Goal: Ask a question: Seek information or help from site administrators or community

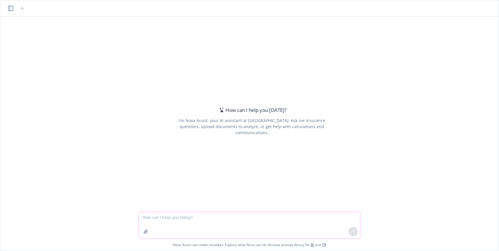
click at [145, 231] on icon "button" at bounding box center [146, 231] width 5 height 5
click at [148, 233] on icon "button" at bounding box center [146, 231] width 5 height 5
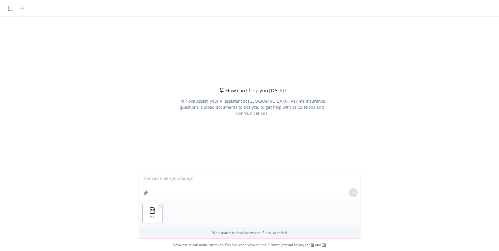
click at [147, 191] on icon "button" at bounding box center [146, 192] width 4 height 4
click at [208, 178] on textarea at bounding box center [249, 186] width 221 height 27
type textarea "Please tell me the differences between documents. Thanks!"
click at [352, 194] on icon at bounding box center [353, 192] width 4 height 4
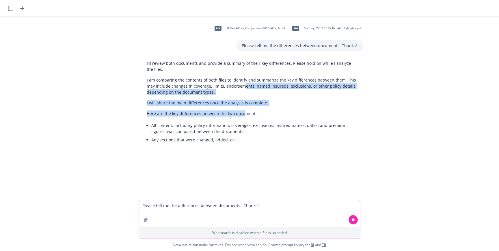
drag, startPoint x: 239, startPoint y: 84, endPoint x: 241, endPoint y: 112, distance: 28.7
click at [241, 112] on div "I'll review both documents and provide a summary of their key differences. Plea…" at bounding box center [252, 102] width 222 height 88
click at [241, 112] on p "Here are the key differences between the two documents:" at bounding box center [252, 113] width 210 height 6
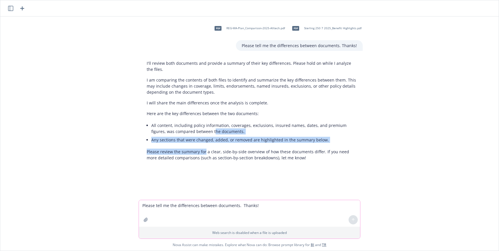
drag, startPoint x: 197, startPoint y: 134, endPoint x: 202, endPoint y: 151, distance: 17.6
click at [202, 151] on div "Here are the key differences between the two documents: All content, including …" at bounding box center [252, 135] width 222 height 55
click at [202, 151] on p "Please review the summary for a clear, side-by-side overview of how these docum…" at bounding box center [252, 155] width 210 height 12
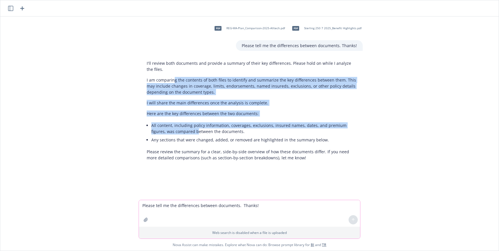
drag, startPoint x: 172, startPoint y: 80, endPoint x: 180, endPoint y: 132, distance: 51.9
click at [180, 132] on div "I'll review both documents and provide a summary of their key differences. Plea…" at bounding box center [252, 110] width 222 height 105
click at [180, 132] on li "All content, including policy information, coverages, exclusions, insured names…" at bounding box center [254, 128] width 206 height 14
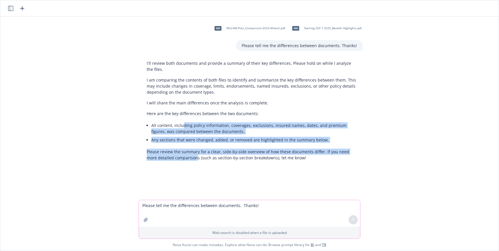
drag, startPoint x: 180, startPoint y: 125, endPoint x: 183, endPoint y: 159, distance: 34.8
click at [183, 159] on div "Here are the key differences between the two documents: All content, including …" at bounding box center [252, 135] width 222 height 55
click at [183, 159] on p "Please review the summary for a clear, side-by-side overview of how these docum…" at bounding box center [252, 155] width 210 height 12
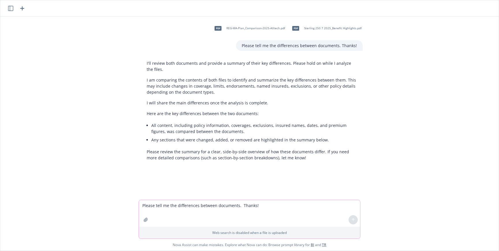
click at [427, 193] on div "pdf REG-WA-Plan_Comparison-2025-Alltech.pdf pdf Sterling 250 7 2025_Benefit Hig…" at bounding box center [250, 107] width 494 height 183
click at [413, 155] on div "pdf REG-WA-Plan_Comparison-2025-Alltech.pdf pdf Sterling 250 7 2025_Benefit Hig…" at bounding box center [250, 107] width 494 height 183
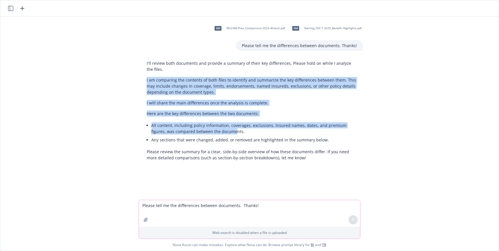
drag, startPoint x: 205, startPoint y: 71, endPoint x: 219, endPoint y: 130, distance: 60.9
click at [219, 130] on div "I'll review both documents and provide a summary of their key differences. Plea…" at bounding box center [252, 110] width 222 height 105
click at [219, 130] on li "All content, including policy information, coverages, exclusions, insured names…" at bounding box center [254, 128] width 206 height 14
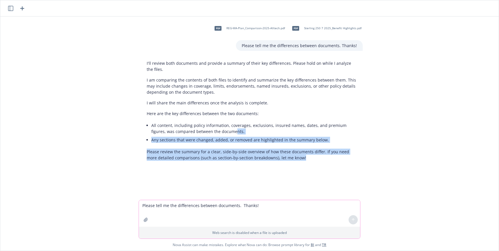
drag, startPoint x: 219, startPoint y: 129, endPoint x: 221, endPoint y: 177, distance: 48.0
click at [221, 177] on div "pdf REG-WA-Plan_Comparison-2025-Alltech.pdf pdf Sterling 250 7 2025_Benefit Hig…" at bounding box center [250, 107] width 494 height 183
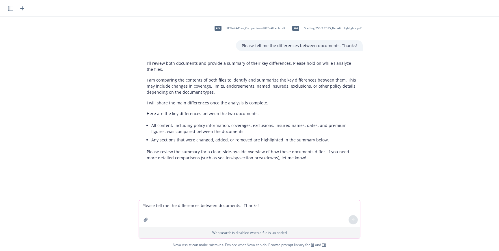
click at [456, 138] on div "pdf REG-WA-Plan_Comparison-2025-Alltech.pdf pdf Sterling 250 7 2025_Benefit Hig…" at bounding box center [250, 107] width 494 height 183
drag, startPoint x: 224, startPoint y: 185, endPoint x: 221, endPoint y: 188, distance: 4.3
click at [224, 185] on div "pdf REG-WA-Plan_Comparison-2025-Alltech.pdf pdf Sterling 250 7 2025_Benefit Hig…" at bounding box center [250, 107] width 494 height 183
click at [432, 149] on div "pdf REG-WA-Plan_Comparison-2025-Alltech.pdf pdf Sterling 250 7 2025_Benefit Hig…" at bounding box center [250, 107] width 494 height 183
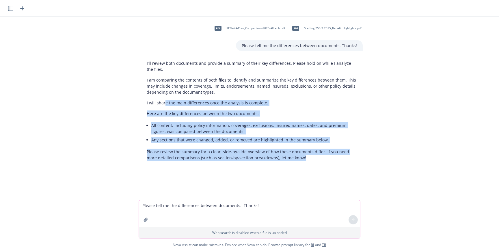
drag, startPoint x: 162, startPoint y: 104, endPoint x: 318, endPoint y: 160, distance: 166.2
click at [318, 160] on div "I'll review both documents and provide a summary of their key differences. Plea…" at bounding box center [252, 110] width 222 height 105
click at [318, 160] on p "Please review the summary for a clear, side-by-side overview of how these docum…" at bounding box center [252, 155] width 210 height 12
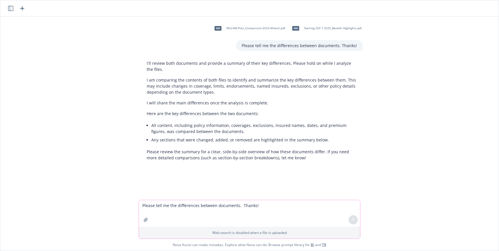
click at [403, 178] on div "pdf REG-WA-Plan_Comparison-2025-Alltech.pdf pdf Sterling 250 7 2025_Benefit Hig…" at bounding box center [250, 107] width 494 height 183
click at [405, 173] on div at bounding box center [252, 173] width 490 height 7
click at [405, 143] on div "pdf REG-WA-Plan_Comparison-2025-Alltech.pdf pdf Sterling 250 7 2025_Benefit Hig…" at bounding box center [250, 107] width 494 height 183
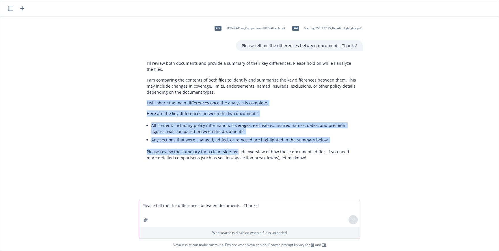
drag, startPoint x: 226, startPoint y: 99, endPoint x: 233, endPoint y: 153, distance: 54.5
click at [233, 153] on div "I'll review both documents and provide a summary of their key differences. Plea…" at bounding box center [252, 110] width 222 height 105
click at [233, 153] on p "Please review the summary for a clear, side-by-side overview of how these docum…" at bounding box center [252, 155] width 210 height 12
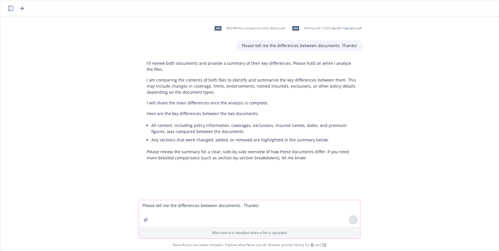
click at [464, 132] on div "pdf REG-WA-Plan_Comparison-2025-Alltech.pdf pdf Sterling 250 7 2025_Benefit Hig…" at bounding box center [250, 107] width 494 height 183
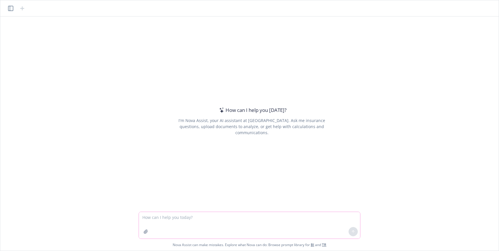
click at [146, 233] on icon "button" at bounding box center [146, 231] width 4 height 4
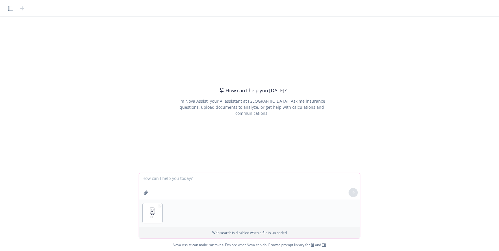
click at [216, 186] on textarea at bounding box center [249, 186] width 221 height 27
type textarea "Please provide pipeline insights related to this attachment. Thanks!"
click at [356, 194] on button at bounding box center [353, 192] width 9 height 9
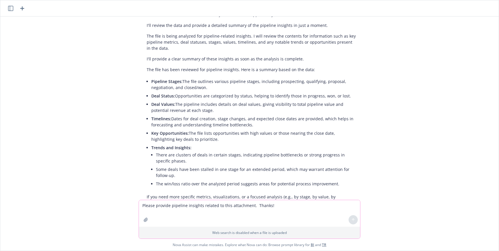
scroll to position [9, 0]
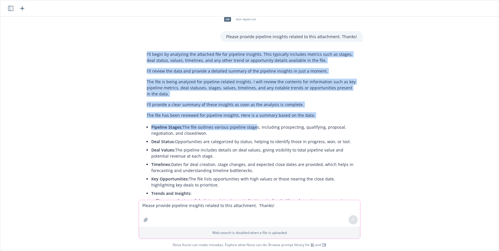
drag, startPoint x: 258, startPoint y: 51, endPoint x: 250, endPoint y: 126, distance: 75.8
click at [250, 126] on div "I'll begin by analyzing the attached file for pipeline insights. This typically…" at bounding box center [252, 151] width 222 height 205
click at [250, 126] on li "Pipeline Stages: The file outlines various pipeline stages, including prospecti…" at bounding box center [254, 130] width 206 height 14
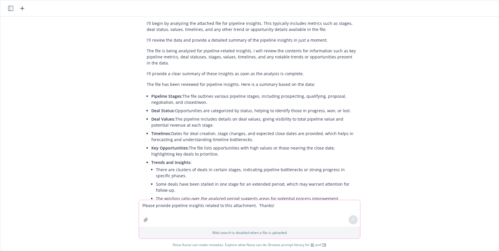
scroll to position [77, 0]
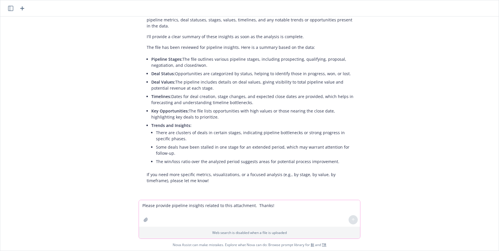
drag, startPoint x: 212, startPoint y: 71, endPoint x: 211, endPoint y: 117, distance: 46.5
click at [211, 117] on ul "Pipeline Stages: The file outlines various pipeline stages, including prospecti…" at bounding box center [254, 111] width 206 height 112
click at [211, 117] on li "Key Opportunities: The file lists opportunities with high values or those neari…" at bounding box center [254, 114] width 206 height 14
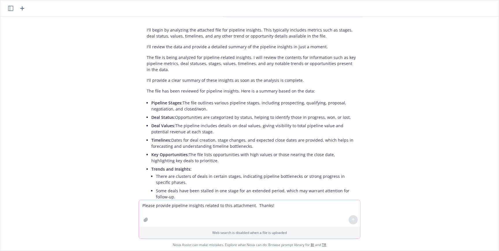
scroll to position [0, 0]
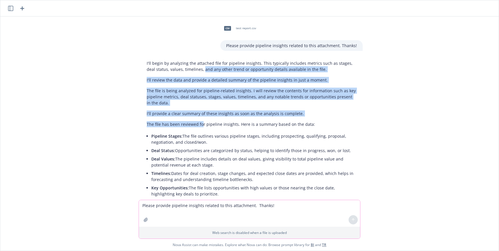
drag, startPoint x: 191, startPoint y: 67, endPoint x: 199, endPoint y: 126, distance: 59.2
click at [199, 126] on div "I'll begin by analyzing the attached file for pipeline insights. This typically…" at bounding box center [252, 160] width 222 height 205
click at [199, 126] on p "The file has been reviewed for pipeline insights. Here is a summary based on th…" at bounding box center [252, 124] width 210 height 6
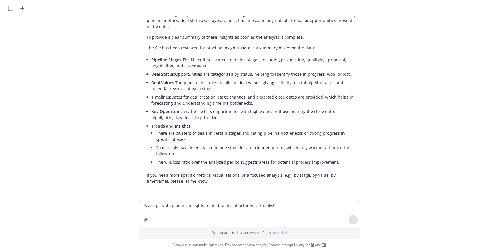
scroll to position [77, 0]
click at [225, 209] on textarea "Please provide pipeline insights related to this attachment. Thanks!" at bounding box center [249, 213] width 221 height 27
click at [274, 209] on textarea "Please provide pipeline insights related to this attachment. Thanks!" at bounding box center [249, 213] width 221 height 27
type textarea "Please provide analysis on the pipeline data including ideas on how to close de…"
click at [145, 219] on icon "button" at bounding box center [146, 220] width 4 height 4
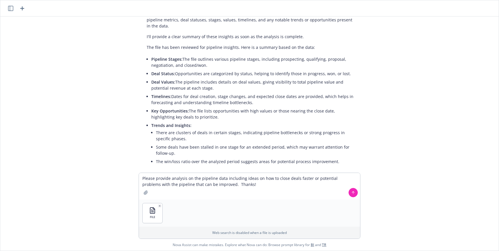
click at [356, 196] on button at bounding box center [353, 192] width 9 height 9
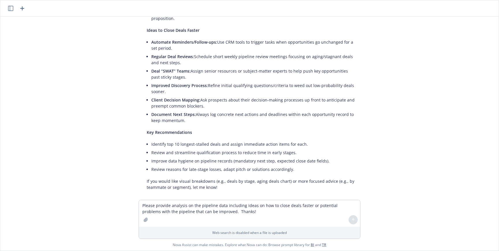
scroll to position [552, 0]
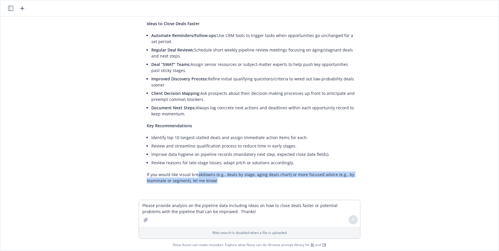
drag, startPoint x: 195, startPoint y: 176, endPoint x: 197, endPoint y: 186, distance: 10.3
click at [197, 186] on div "csv test report.csv Please provide pipeline insights related to this attachment…" at bounding box center [250, 107] width 494 height 183
